Goal: Navigation & Orientation: Find specific page/section

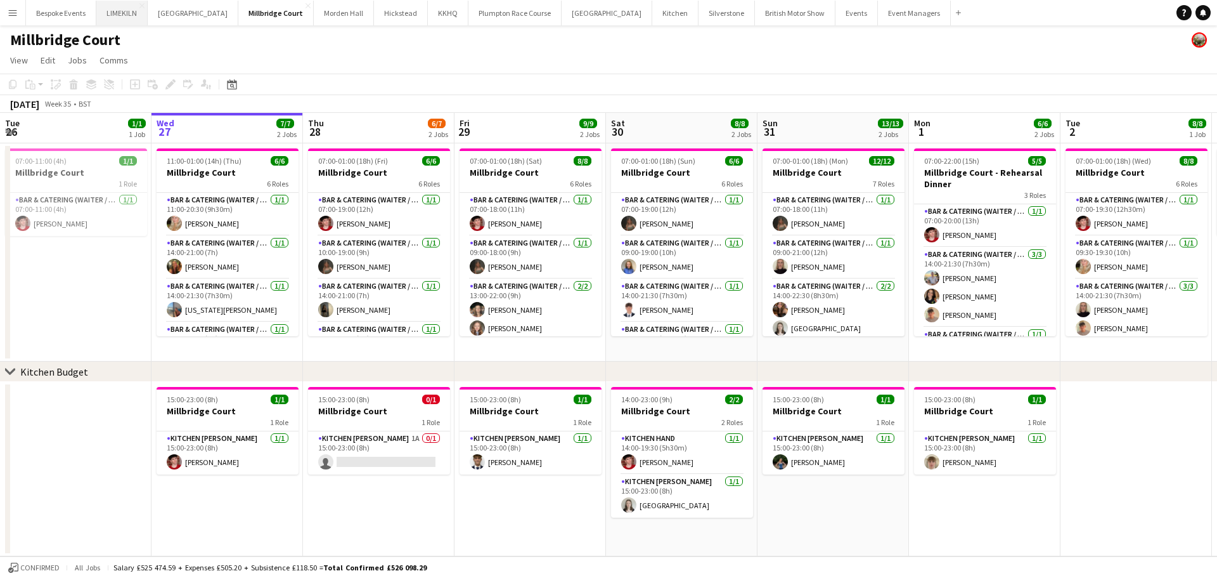
click at [127, 11] on button "LIMEKILN Close" at bounding box center [121, 13] width 51 height 25
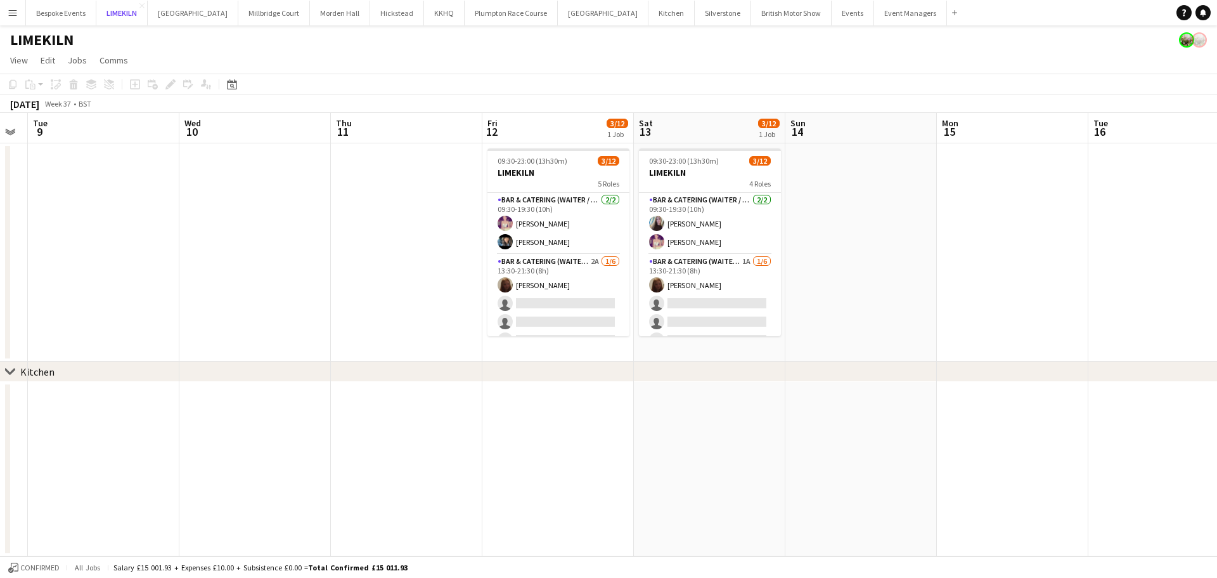
scroll to position [201, 0]
